Goal: Transaction & Acquisition: Purchase product/service

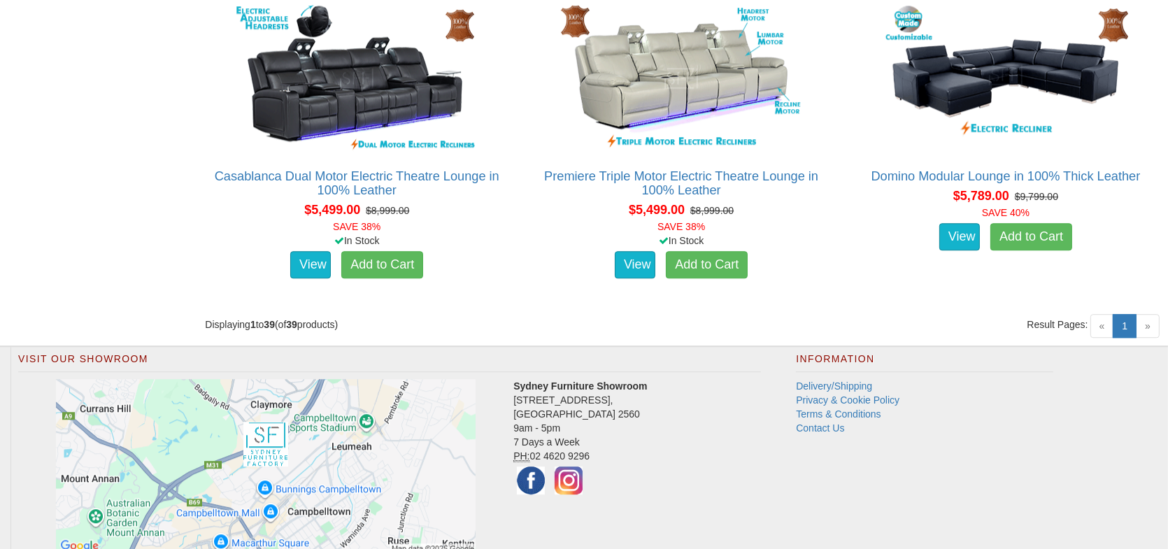
scroll to position [4553, 0]
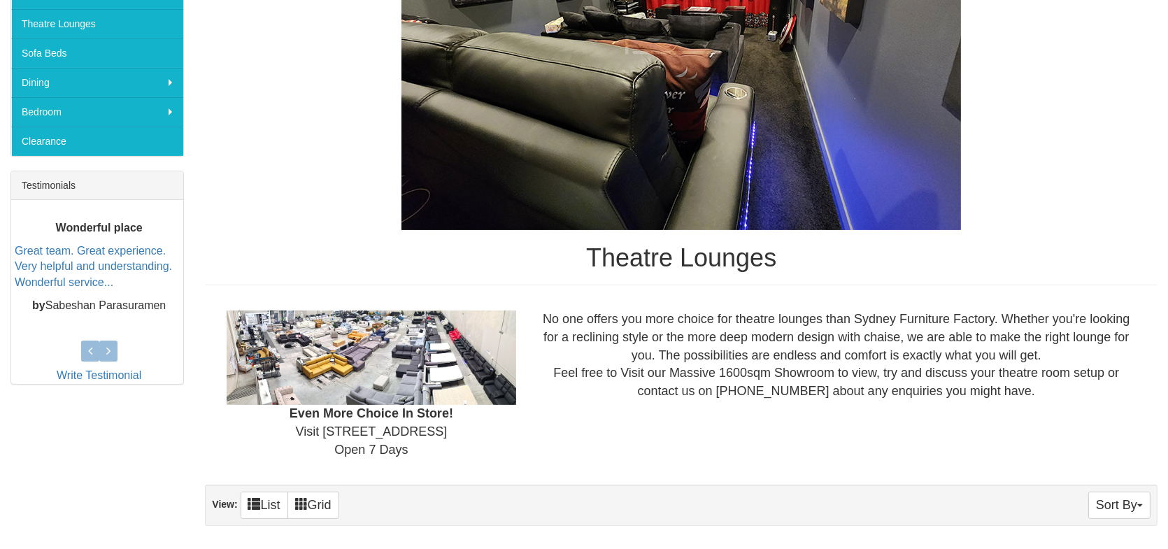
scroll to position [87, 0]
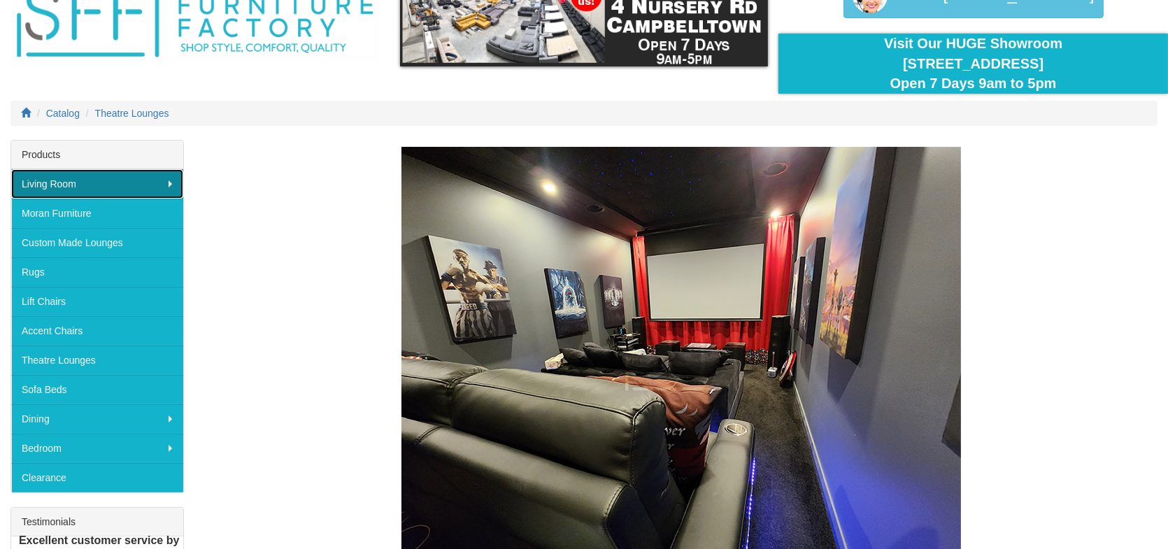
click at [116, 190] on link "Living Room" at bounding box center [97, 183] width 172 height 29
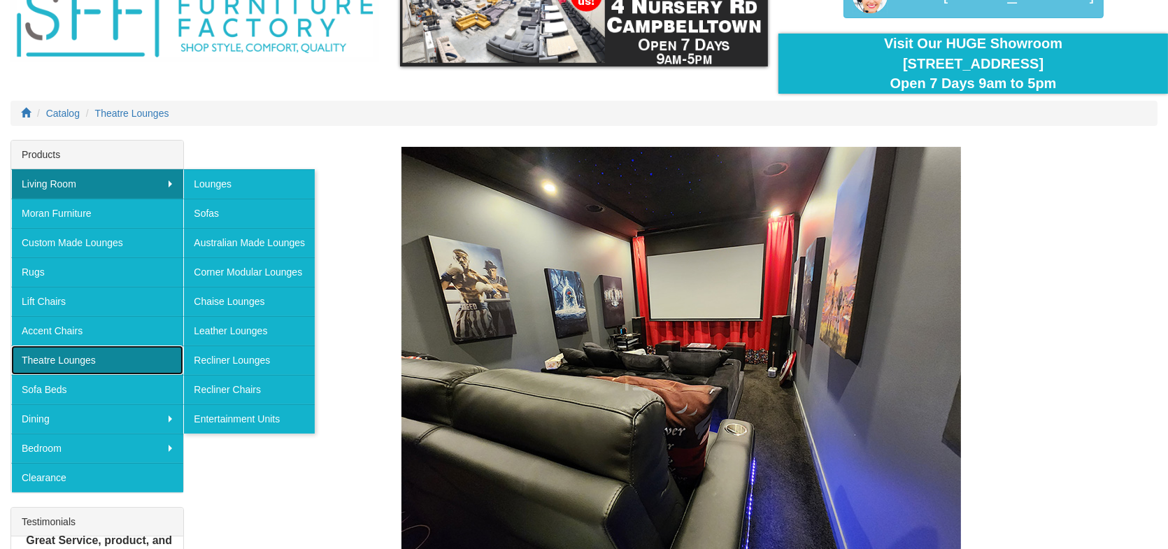
click at [139, 348] on link "Theatre Lounges" at bounding box center [97, 360] width 172 height 29
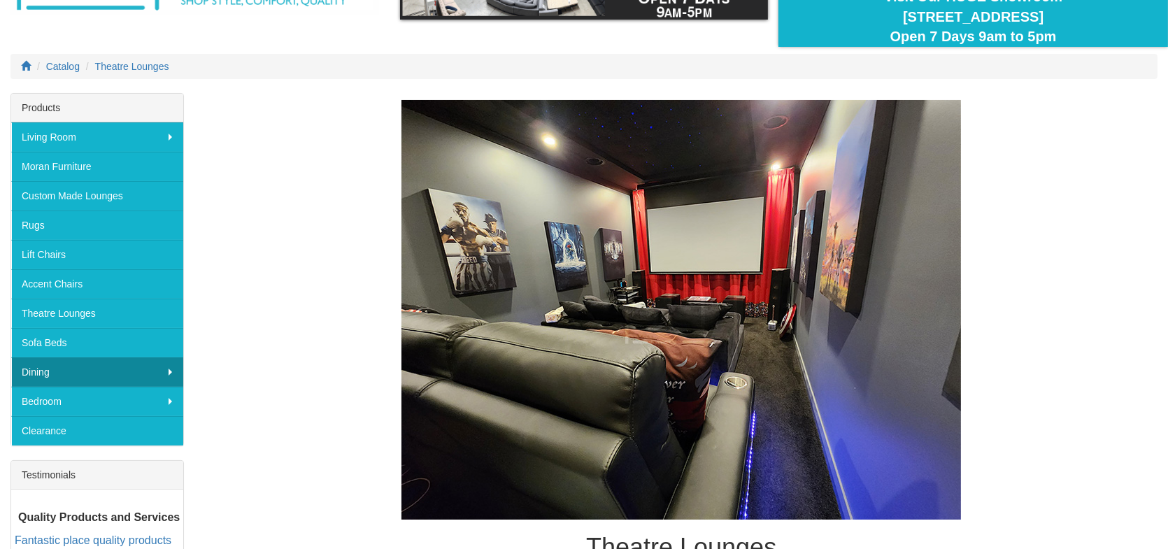
scroll to position [140, 0]
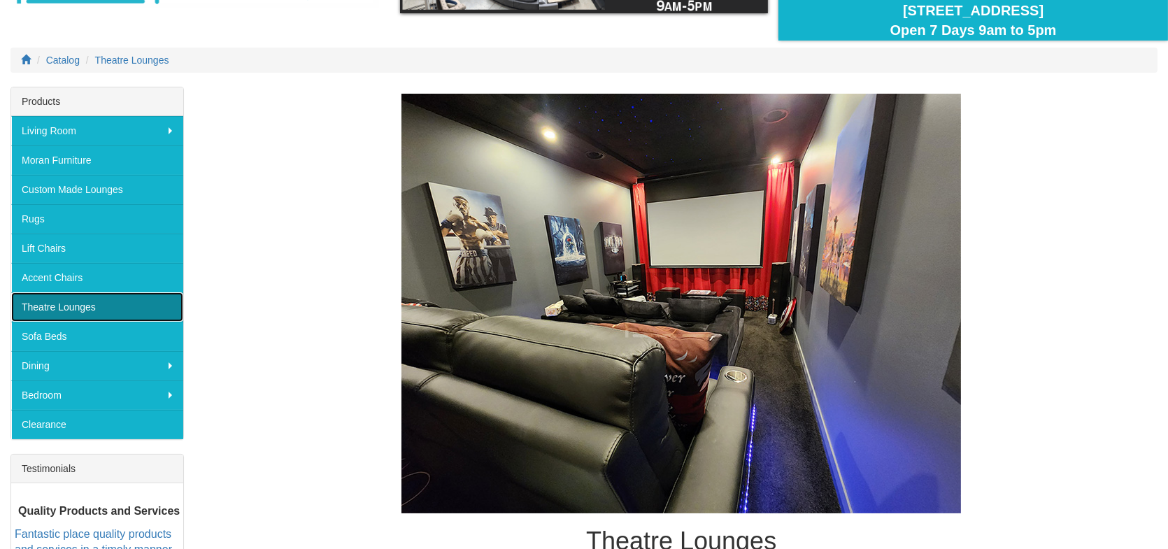
click at [119, 308] on link "Theatre Lounges" at bounding box center [97, 306] width 172 height 29
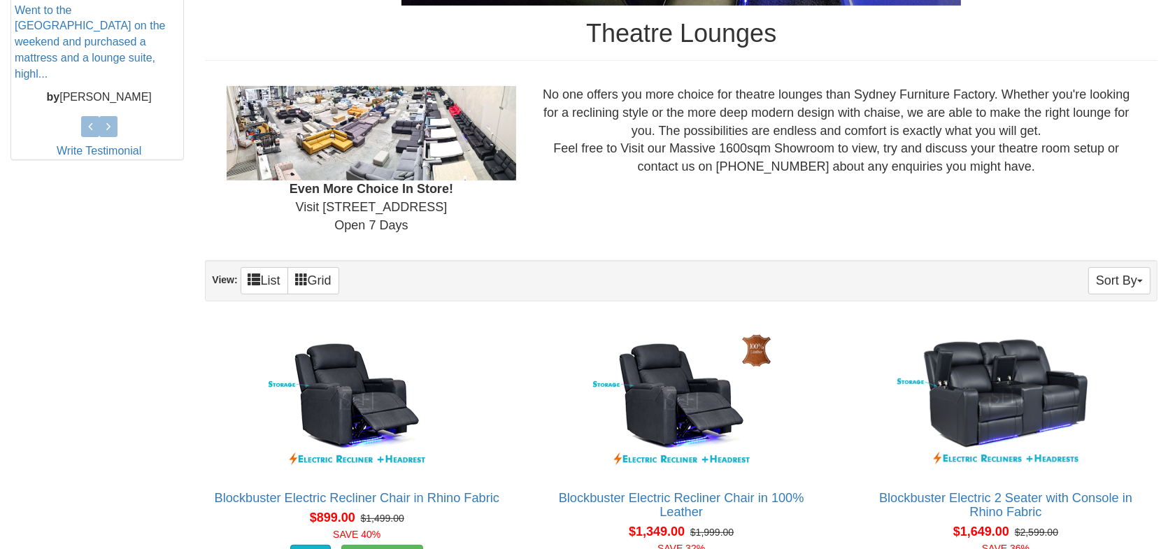
scroll to position [770, 0]
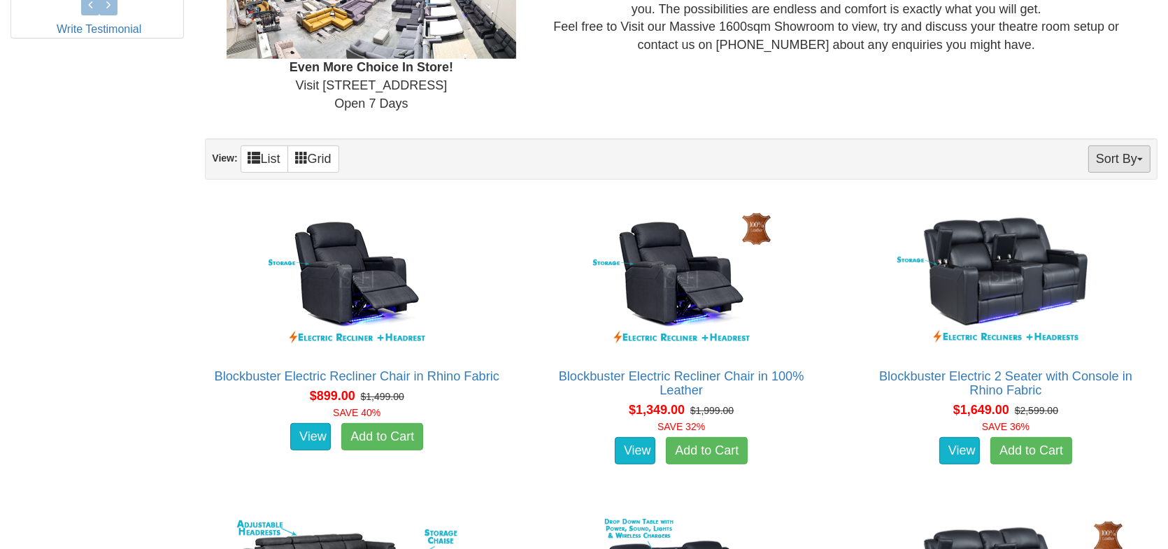
click at [1117, 165] on button "Sort By" at bounding box center [1120, 159] width 62 height 27
click at [1097, 206] on link "Price+" at bounding box center [1095, 206] width 111 height 18
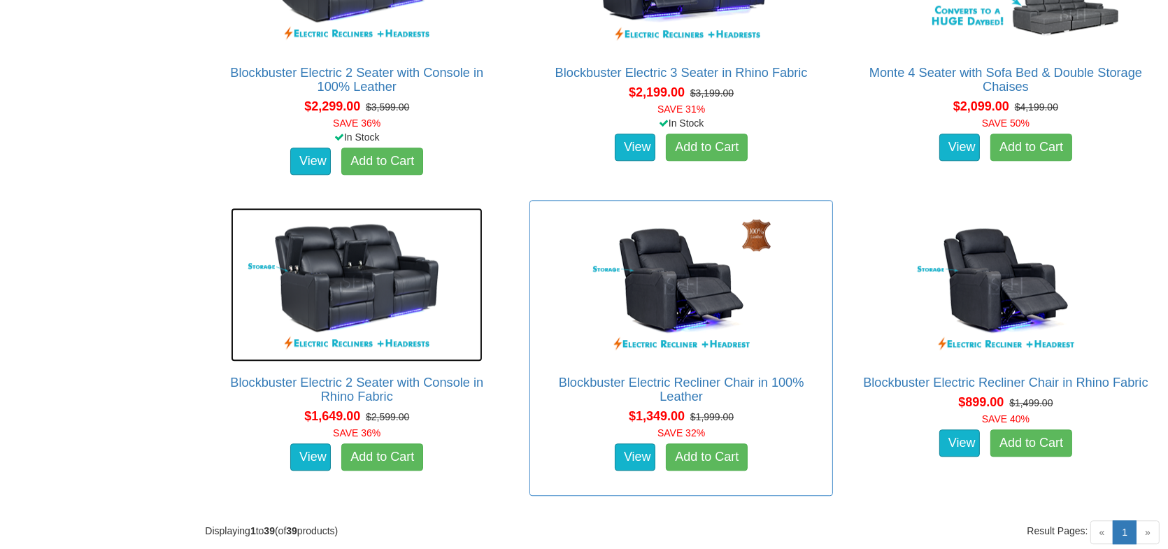
scroll to position [3993, 0]
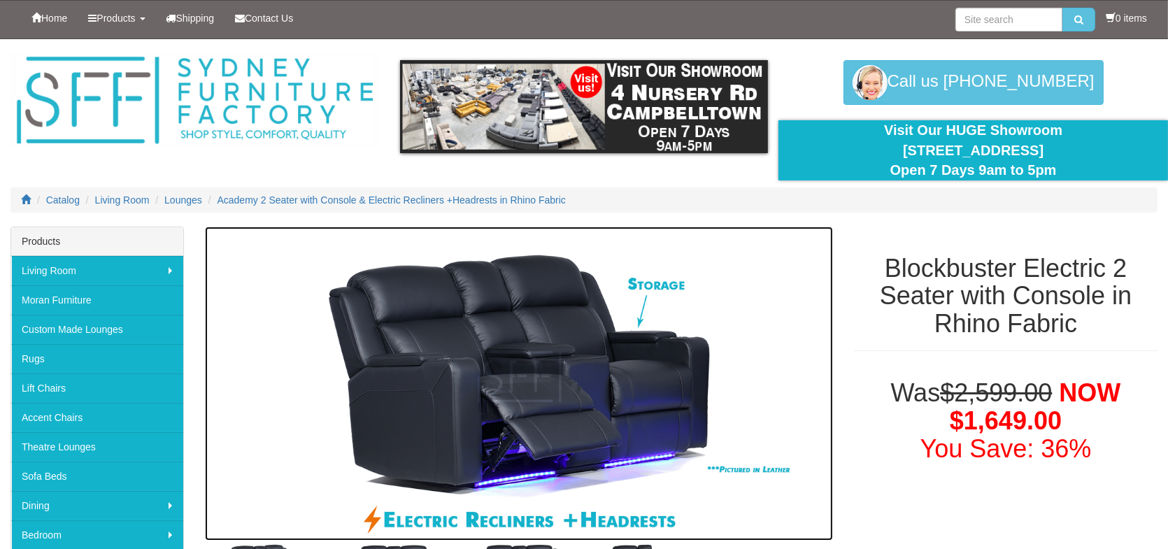
click at [578, 374] on img at bounding box center [519, 384] width 628 height 314
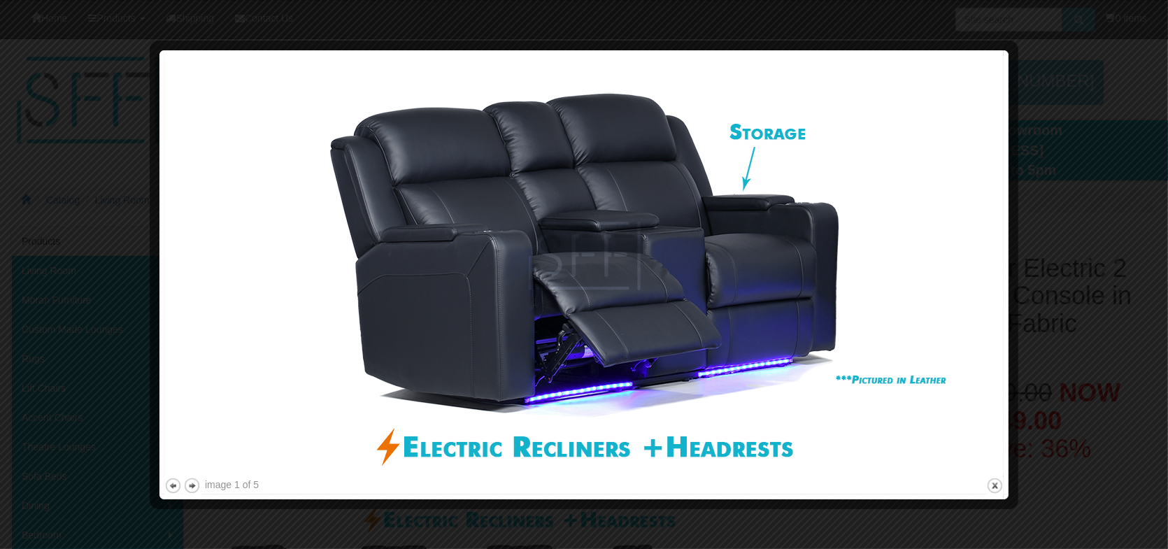
click at [964, 270] on img at bounding box center [584, 265] width 840 height 420
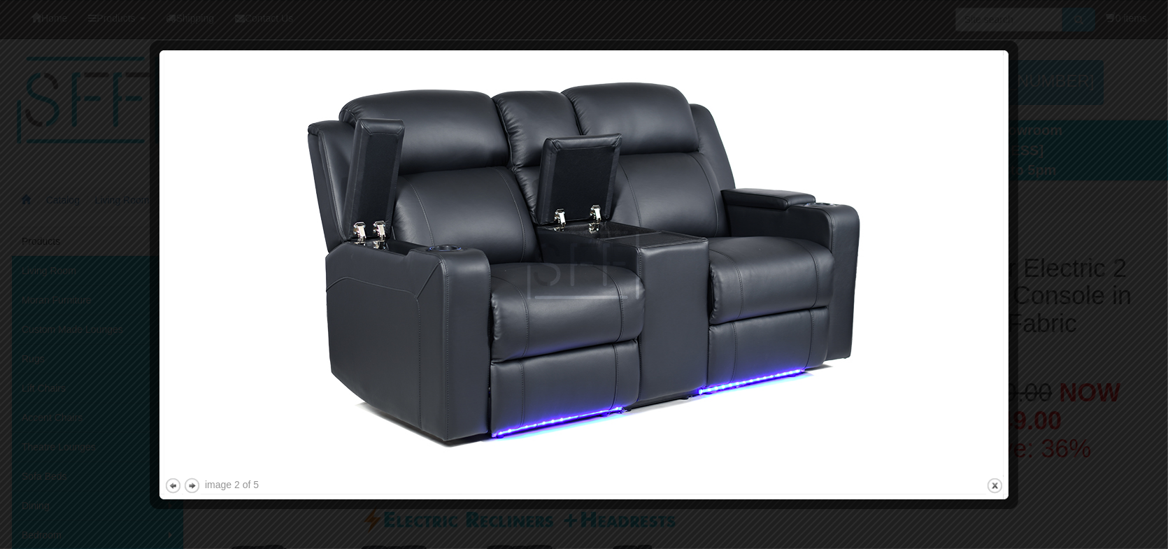
click at [964, 270] on img at bounding box center [584, 265] width 840 height 420
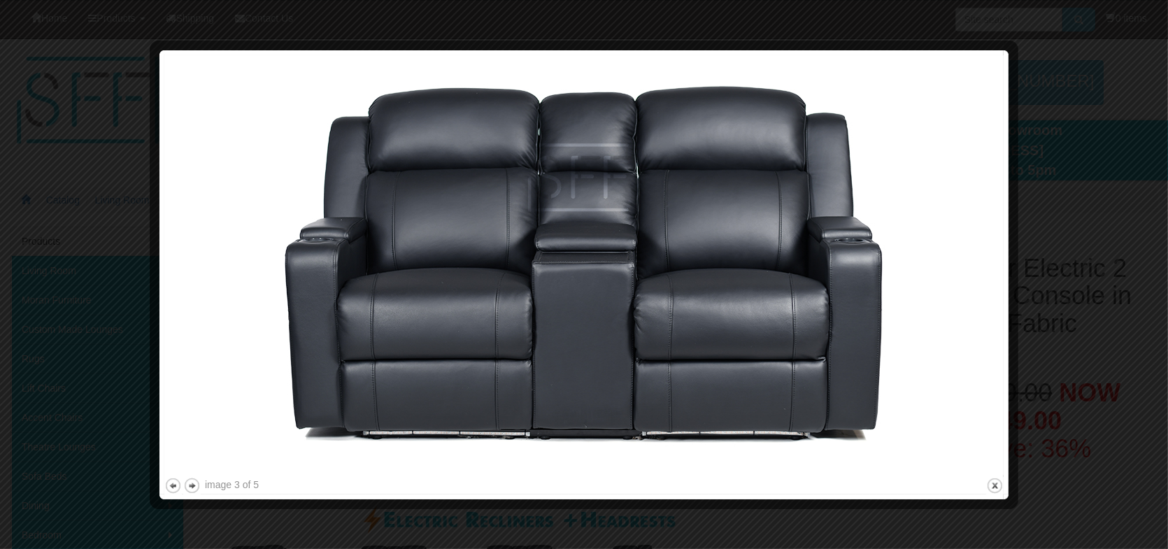
click at [964, 270] on img at bounding box center [584, 265] width 840 height 420
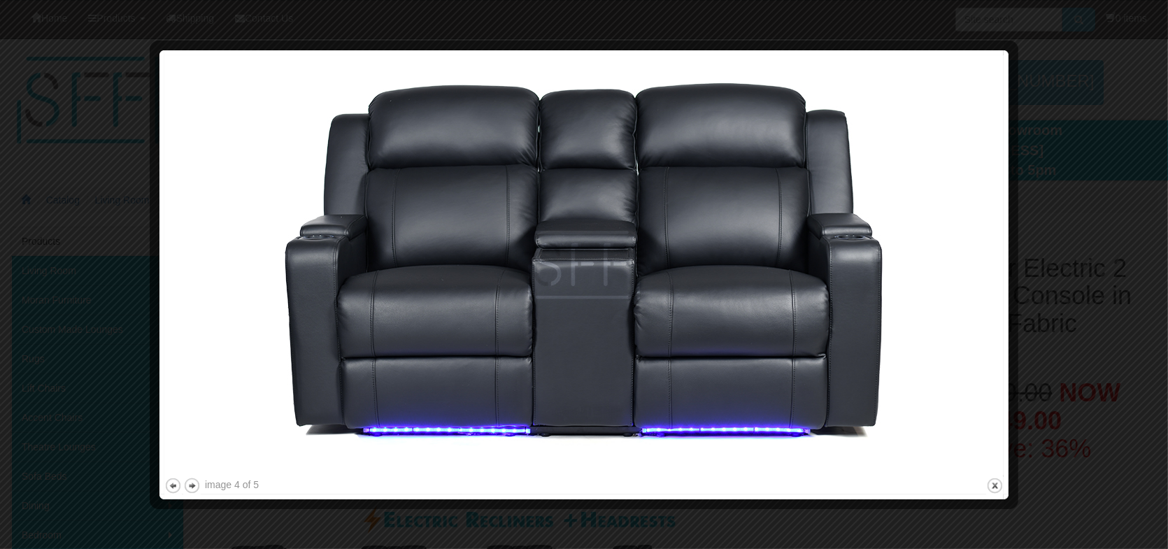
click at [964, 270] on img at bounding box center [584, 265] width 840 height 420
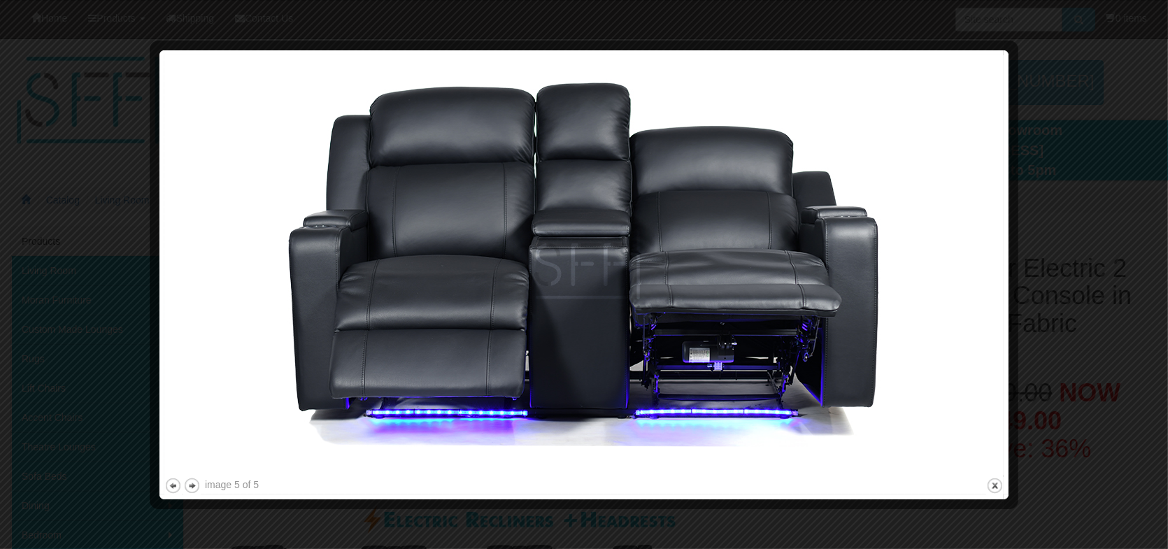
click at [964, 270] on img at bounding box center [584, 265] width 840 height 420
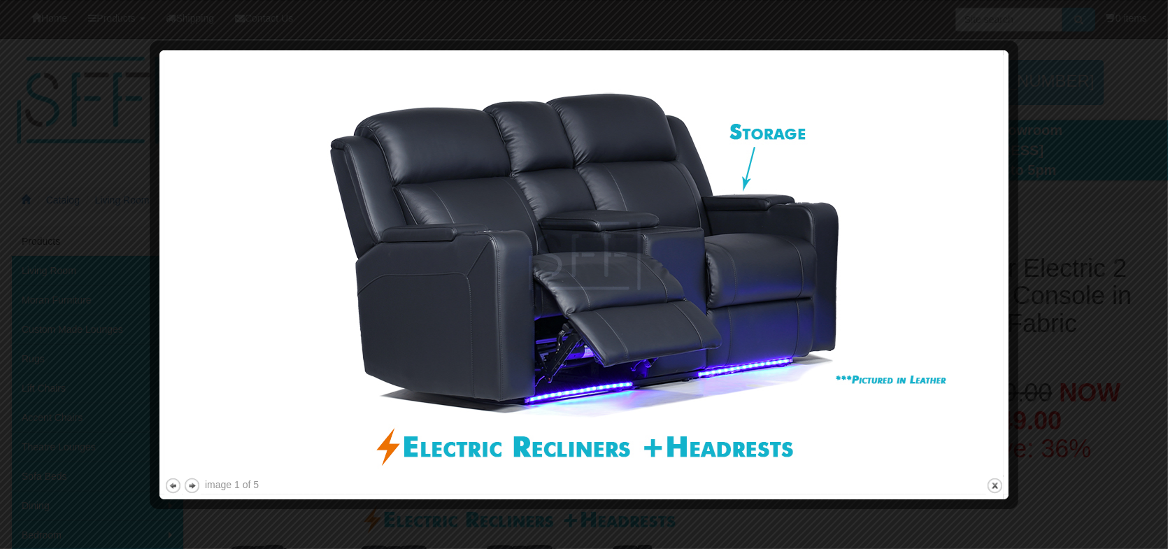
click at [964, 270] on img at bounding box center [584, 265] width 840 height 420
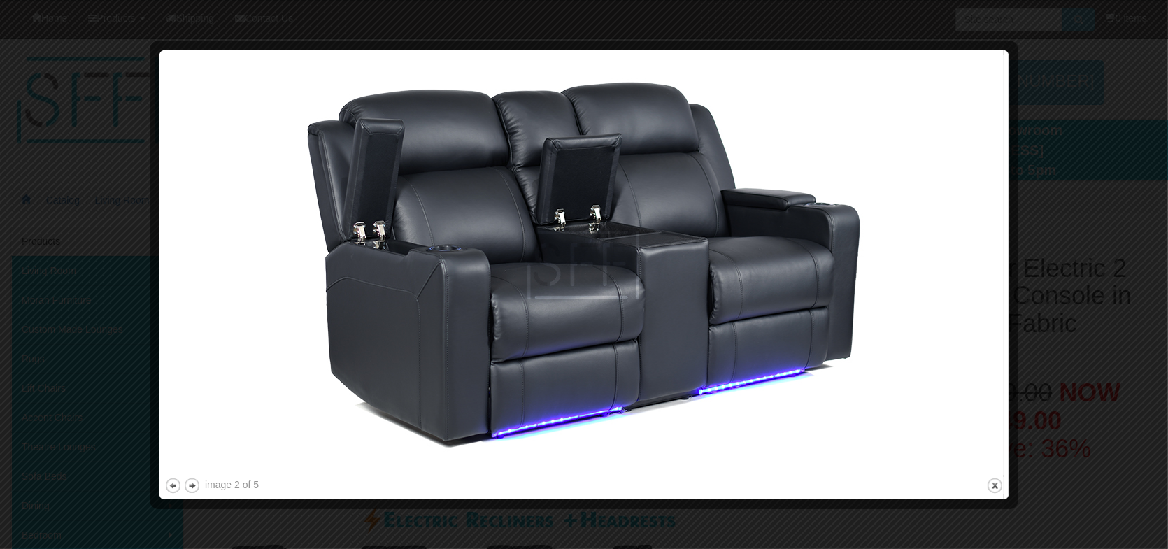
click at [964, 270] on img at bounding box center [584, 265] width 840 height 420
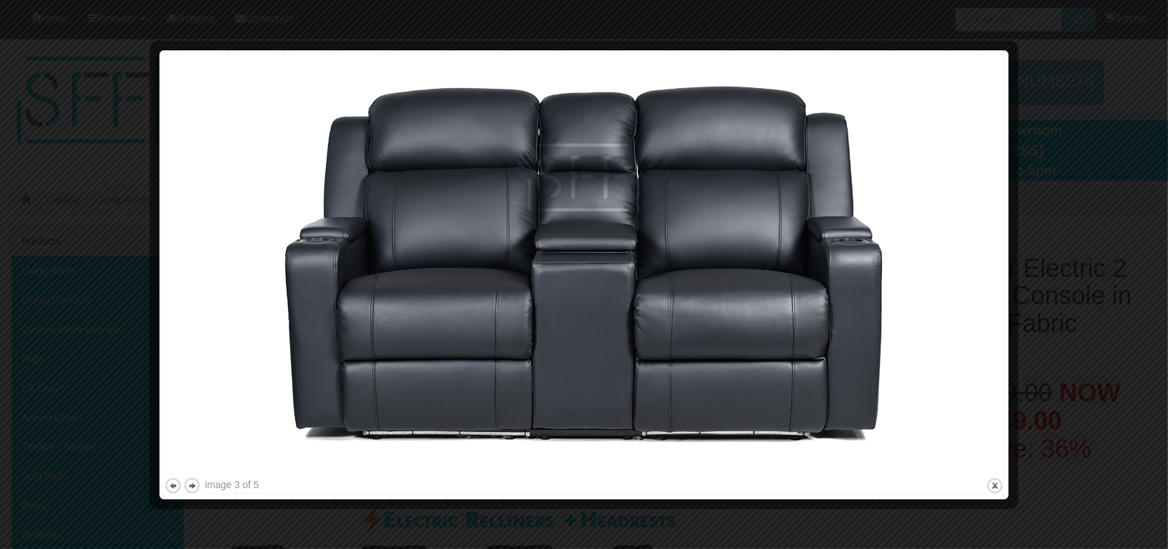
click at [964, 270] on img at bounding box center [584, 265] width 840 height 420
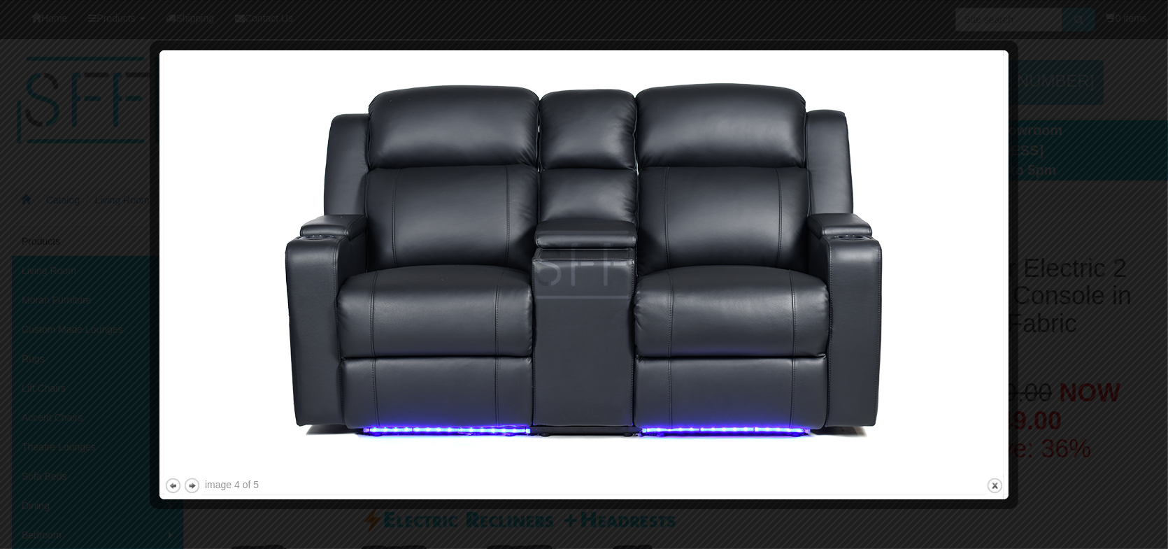
click at [1132, 222] on div at bounding box center [584, 274] width 1168 height 549
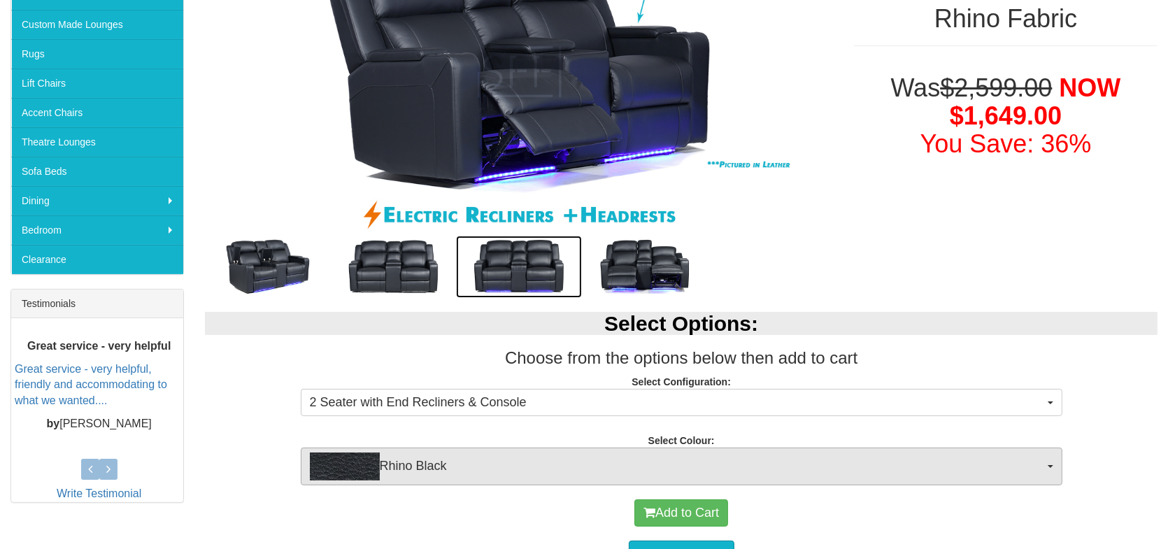
scroll to position [403, 0]
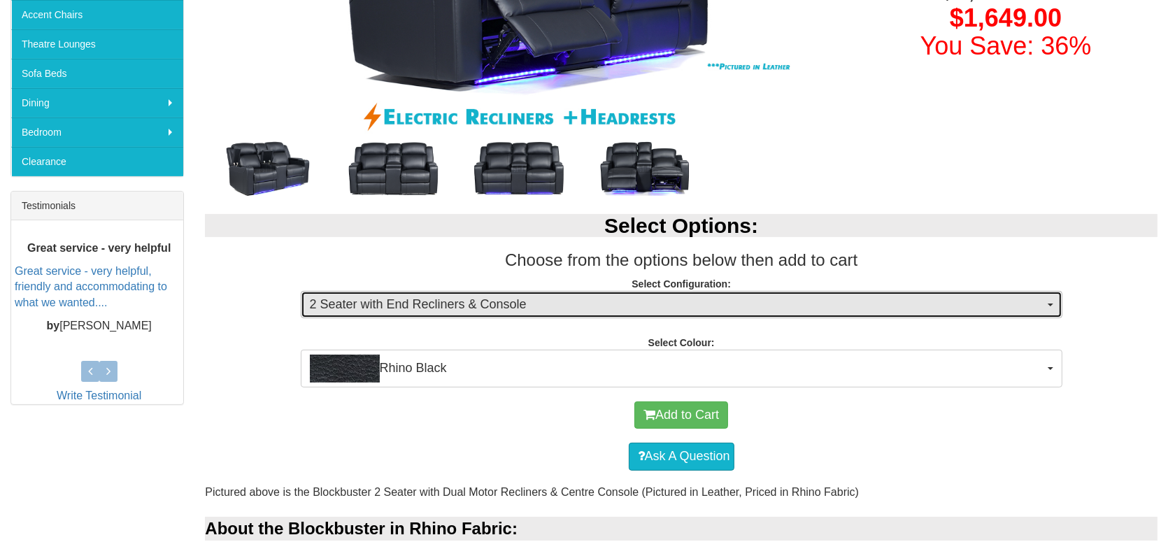
click at [868, 305] on span "2 Seater with End Recliners & Console" at bounding box center [677, 305] width 735 height 18
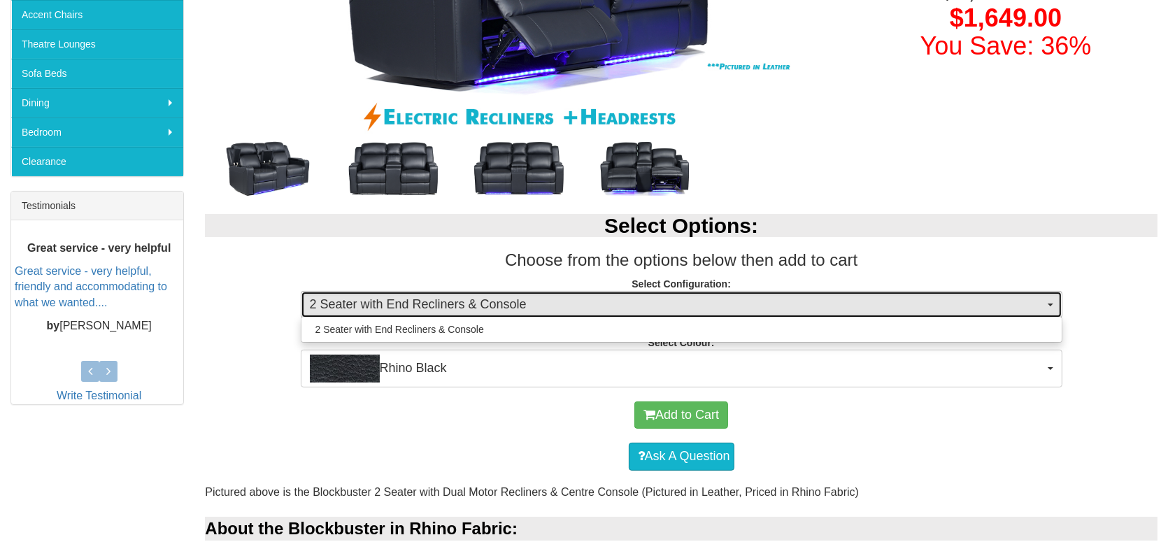
click at [868, 305] on span "2 Seater with End Recliners & Console" at bounding box center [677, 305] width 735 height 18
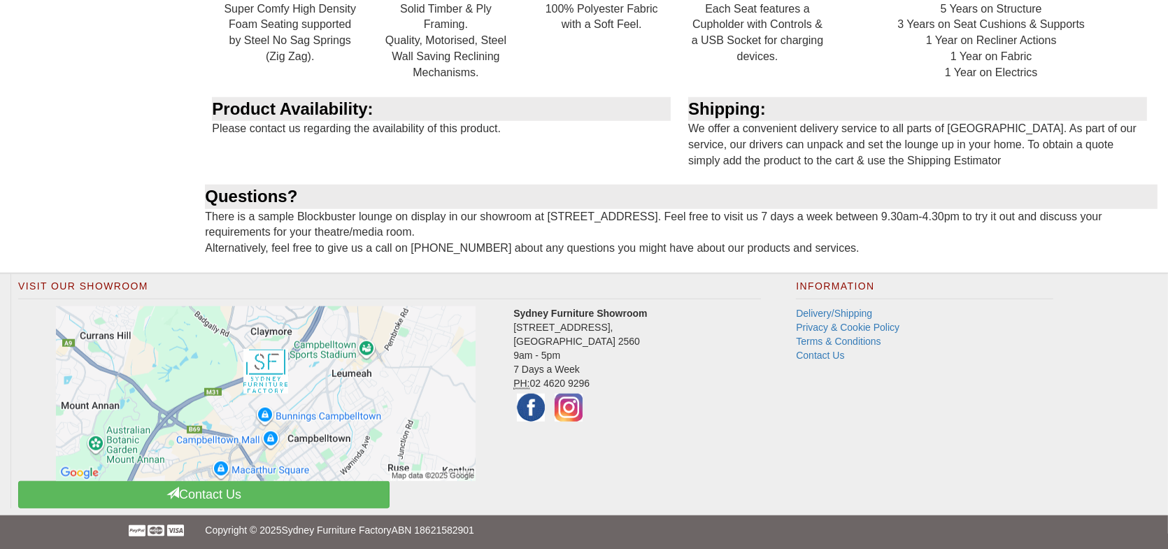
scroll to position [1778, 0]
